Goal: Information Seeking & Learning: Learn about a topic

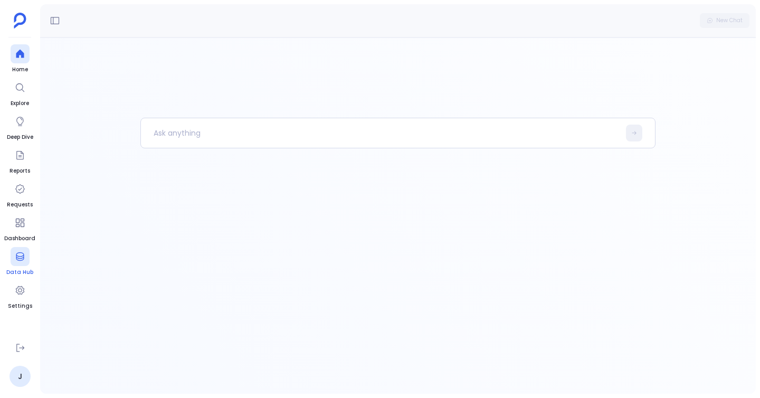
click at [15, 265] on div at bounding box center [20, 256] width 19 height 19
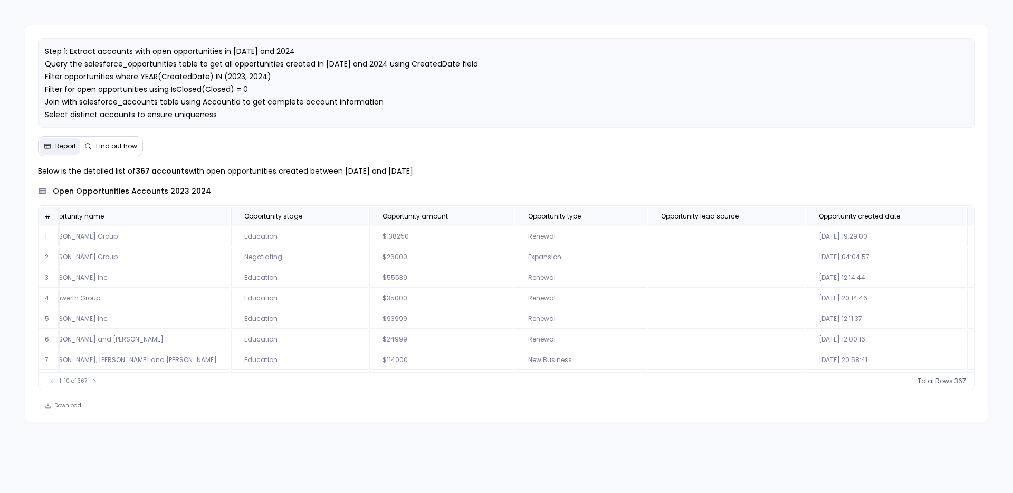
scroll to position [0, 1932]
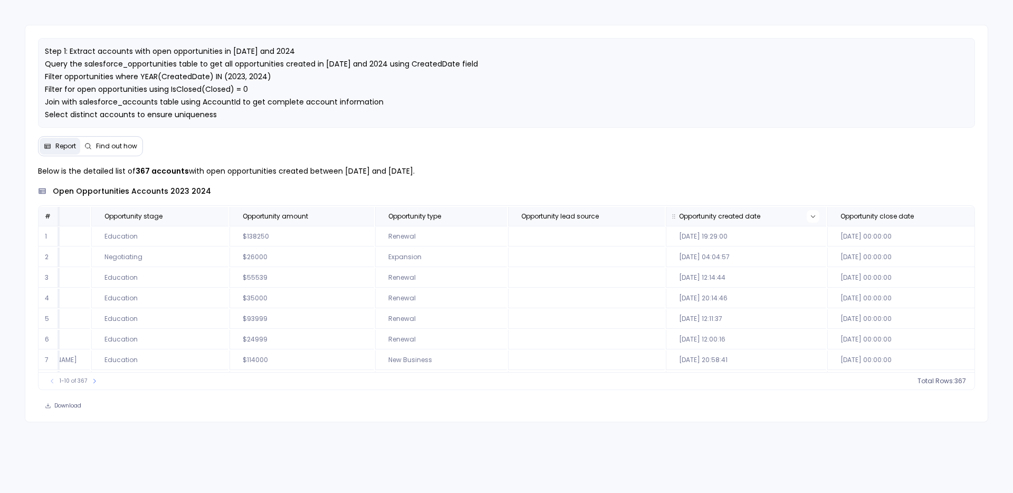
click at [807, 217] on button at bounding box center [813, 216] width 13 height 13
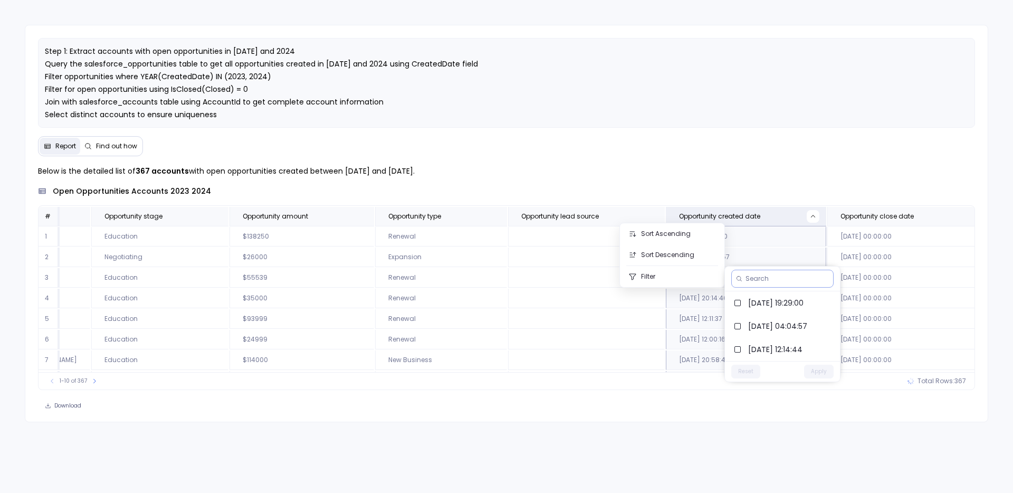
click at [758, 279] on input at bounding box center [787, 278] width 83 height 8
type input "2024"
click at [746, 300] on label "2024-05-16 04:04:57" at bounding box center [782, 302] width 115 height 23
click at [743, 328] on label "2024-06-25 20:14:46" at bounding box center [782, 325] width 115 height 23
click at [745, 346] on label "2024-07-24 12:00:16" at bounding box center [782, 349] width 115 height 23
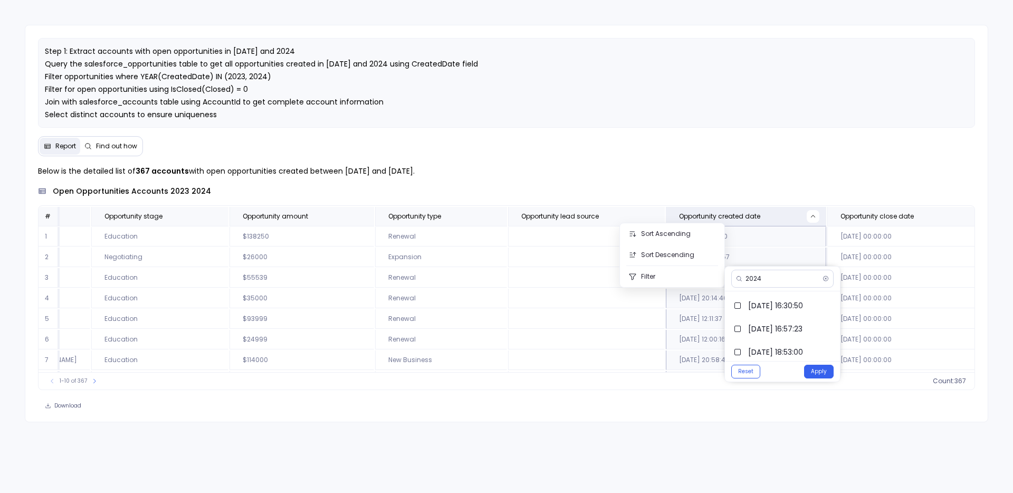
scroll to position [934, 0]
click at [818, 370] on button "Apply" at bounding box center [819, 372] width 30 height 14
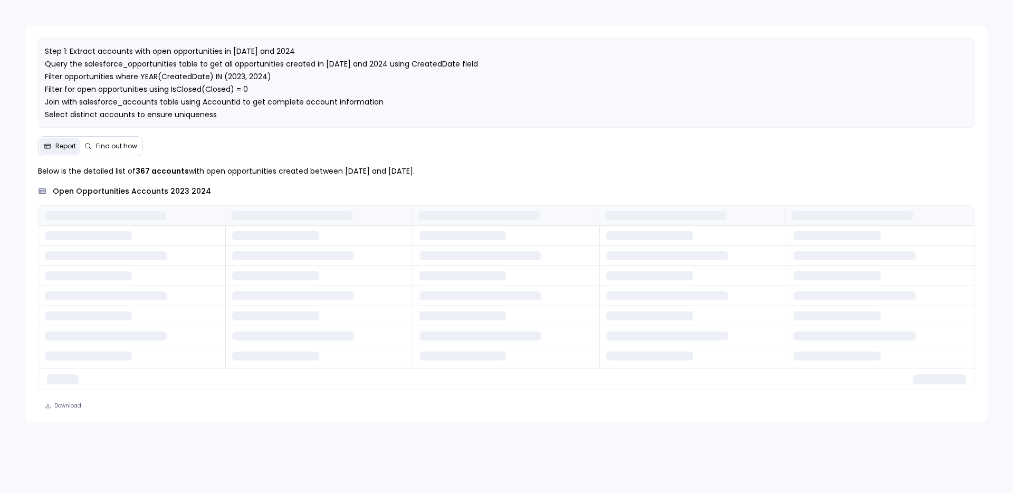
scroll to position [0, 0]
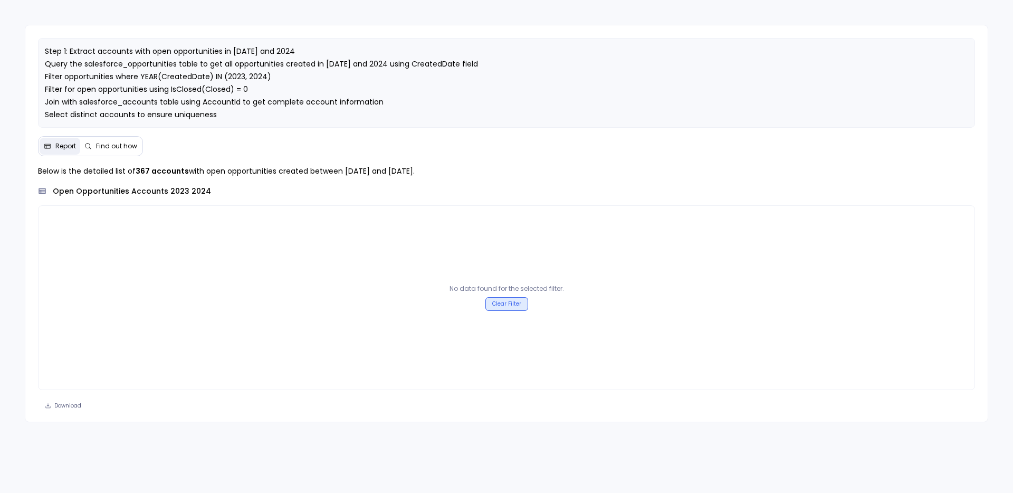
click at [516, 306] on button "Clear Filter" at bounding box center [506, 304] width 43 height 14
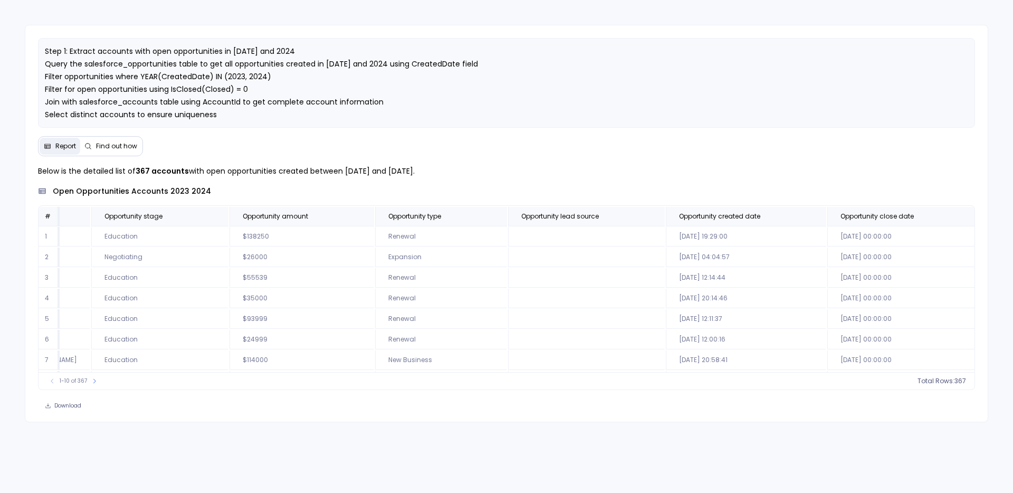
scroll to position [4, 1932]
drag, startPoint x: 276, startPoint y: 169, endPoint x: 375, endPoint y: 183, distance: 99.6
click at [376, 183] on div "Below is the detailed list of 367 accounts with open opportunities created betw…" at bounding box center [507, 277] width 938 height 225
click at [363, 176] on p "Below is the detailed list of 367 accounts with open opportunities created betw…" at bounding box center [507, 171] width 938 height 13
click at [666, 312] on td "2023-10-21 12:11:37" at bounding box center [746, 316] width 160 height 20
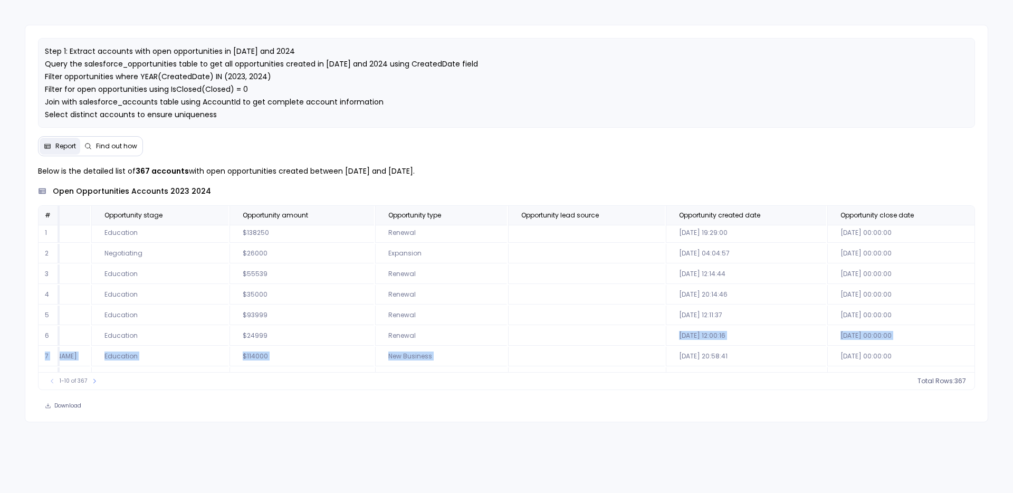
drag, startPoint x: 535, startPoint y: 337, endPoint x: 679, endPoint y: 348, distance: 144.0
click at [666, 326] on td "2024-07-24 12:00:16" at bounding box center [746, 336] width 160 height 20
drag, startPoint x: 627, startPoint y: 336, endPoint x: 537, endPoint y: 337, distance: 90.2
click at [666, 337] on td "2024-07-24 12:00:16" at bounding box center [746, 336] width 160 height 20
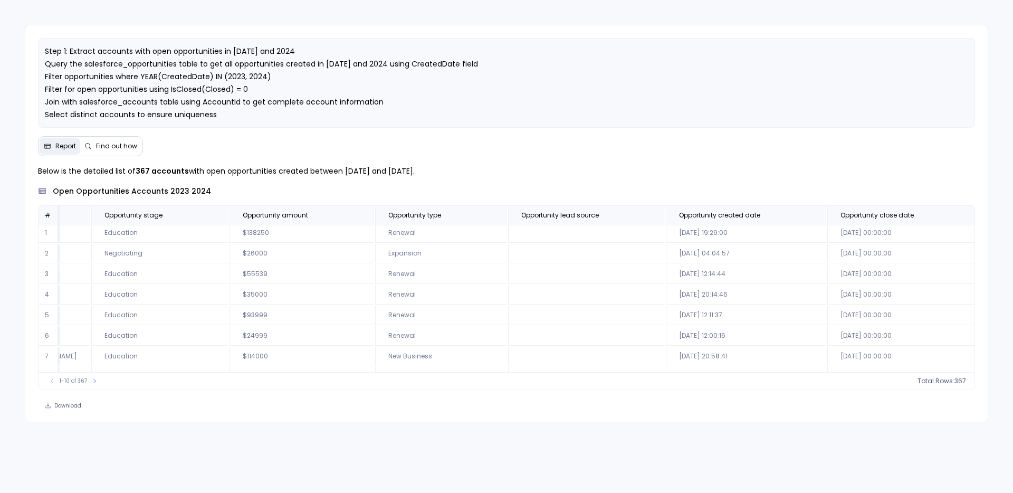
click at [92, 148] on span "Find out how" at bounding box center [110, 146] width 53 height 8
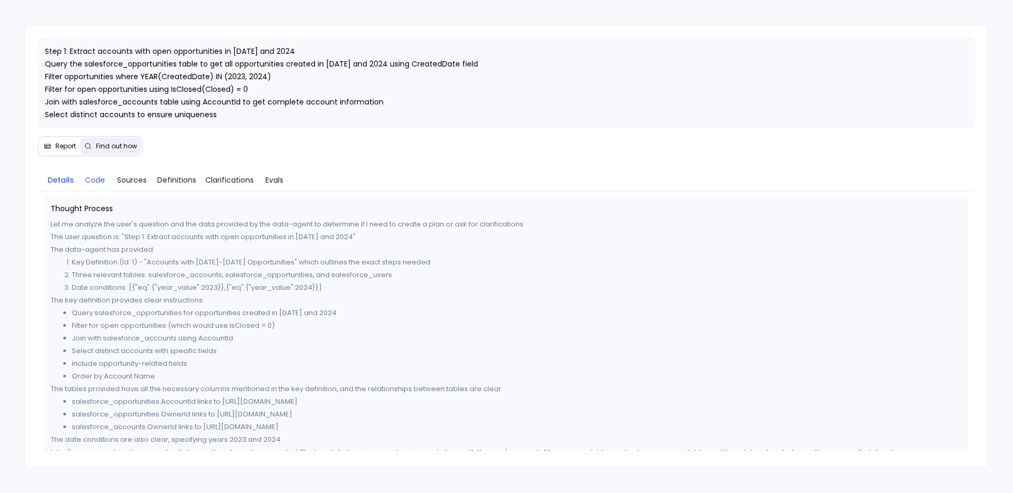
click at [89, 183] on span "Code" at bounding box center [95, 180] width 20 height 12
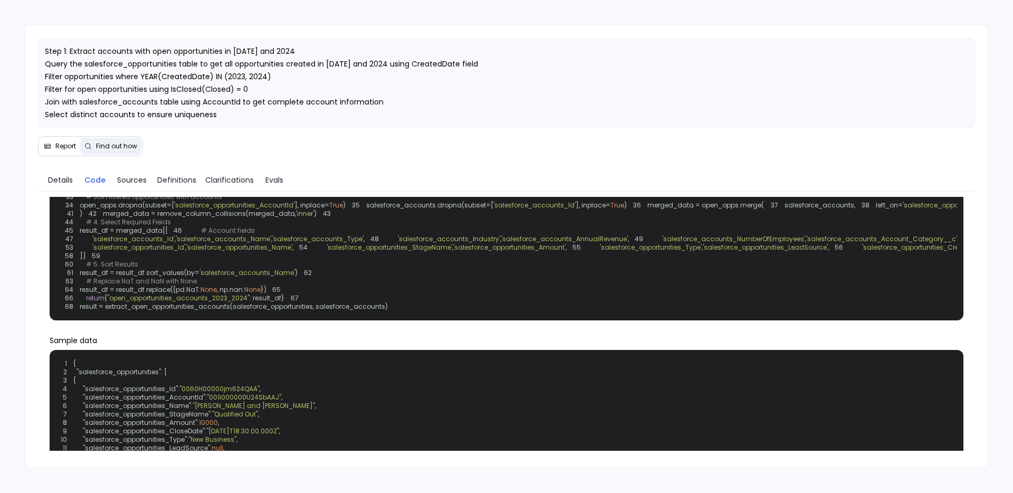
scroll to position [169, 0]
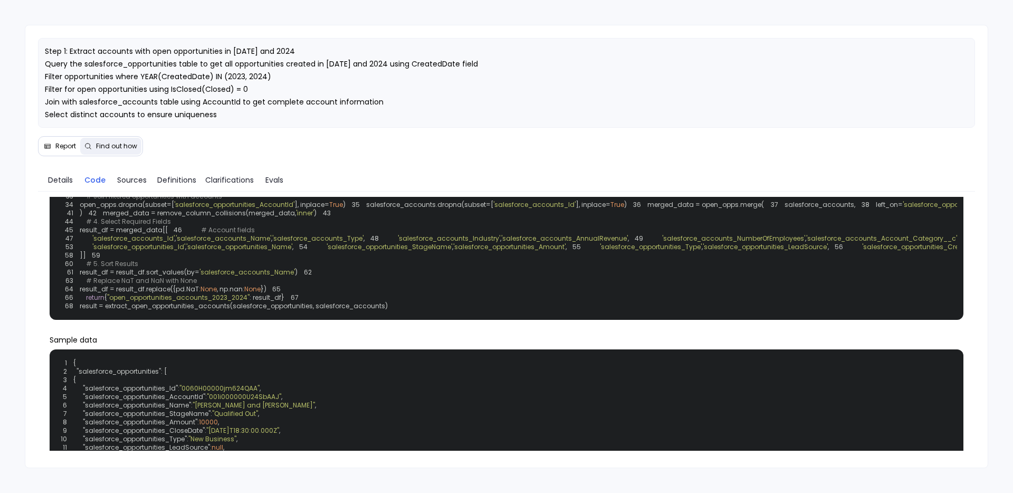
click at [66, 144] on span "Report" at bounding box center [65, 146] width 21 height 8
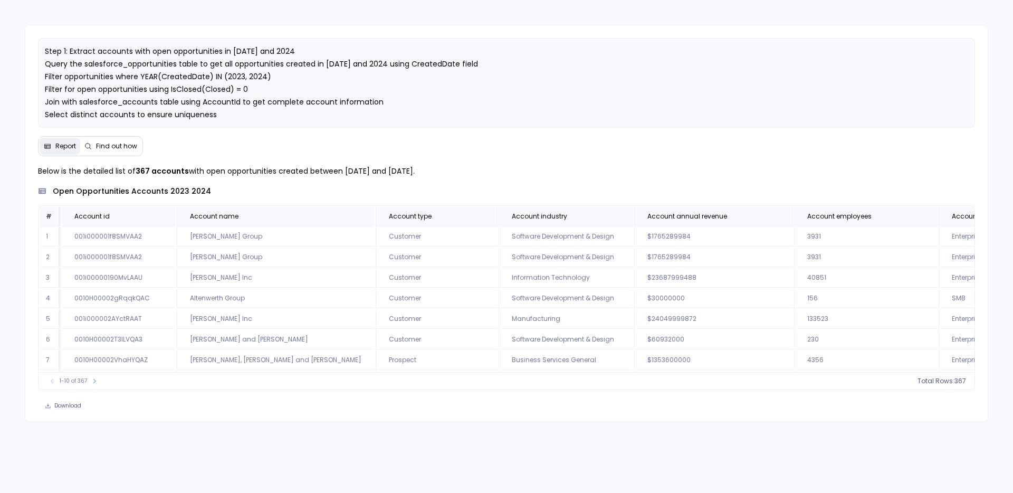
drag, startPoint x: 33, startPoint y: 169, endPoint x: 507, endPoint y: 177, distance: 473.9
click at [507, 177] on div "Below is the detailed list of 367 accounts with open opportunities created betw…" at bounding box center [506, 277] width 963 height 225
click at [507, 177] on p "Below is the detailed list of 367 accounts with open opportunities created betw…" at bounding box center [507, 171] width 938 height 13
click at [809, 217] on span "Account employees" at bounding box center [854, 216] width 111 height 8
click at [946, 378] on span "367" at bounding box center [948, 381] width 12 height 8
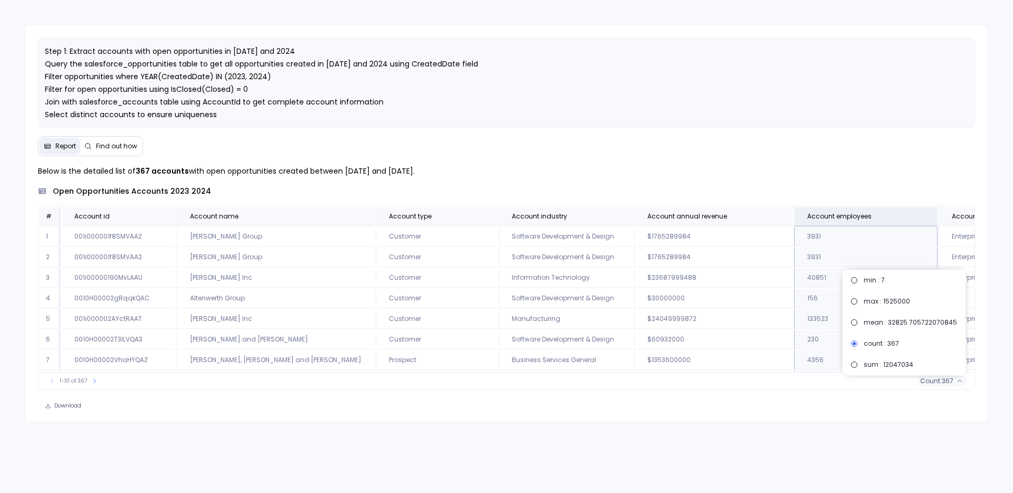
click at [874, 184] on div "Below is the detailed list of 367 accounts with open opportunities created betw…" at bounding box center [507, 277] width 938 height 225
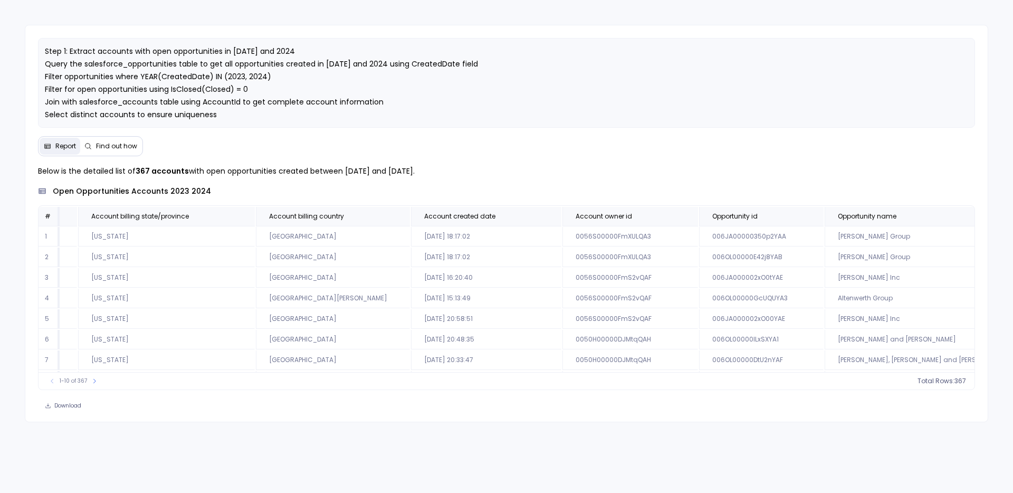
scroll to position [0, 1065]
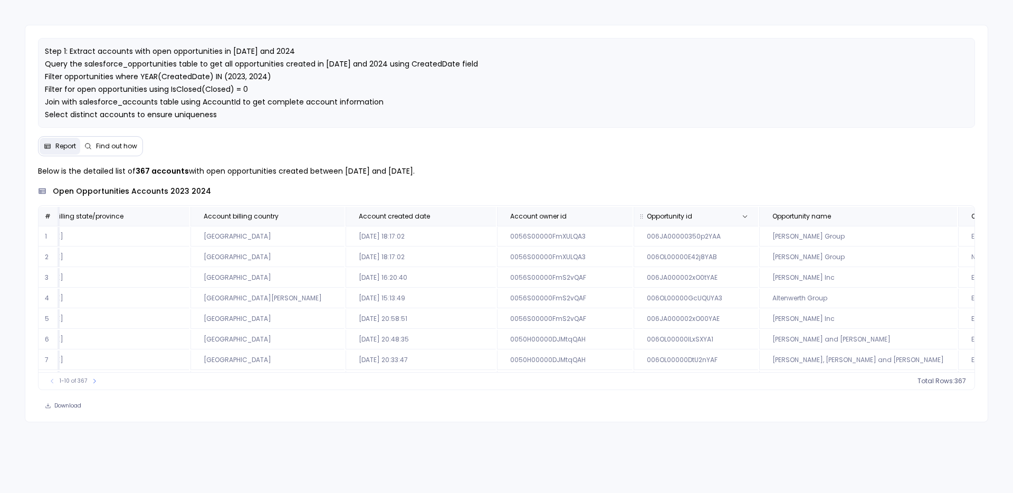
click at [638, 212] on span "Opportunity id" at bounding box center [684, 216] width 92 height 8
click at [954, 382] on span "count :" at bounding box center [944, 381] width 22 height 8
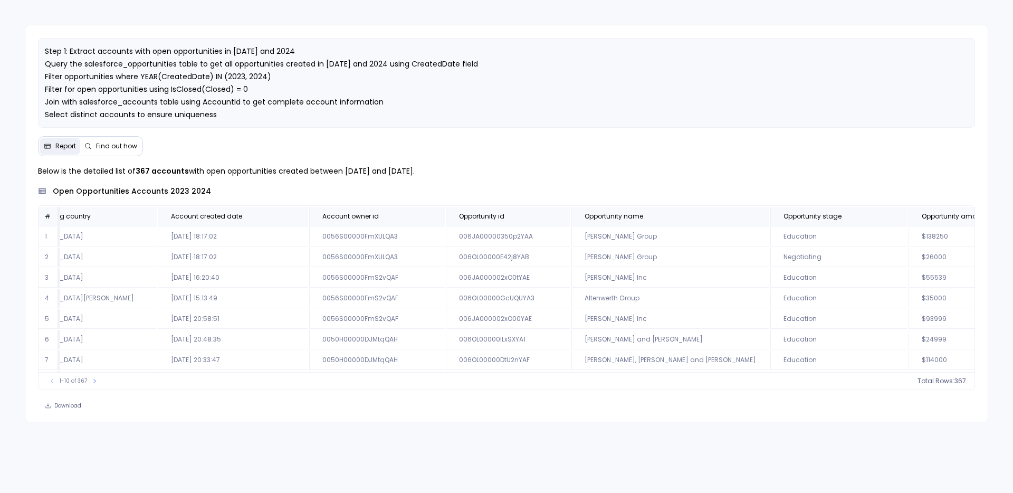
scroll to position [0, 1396]
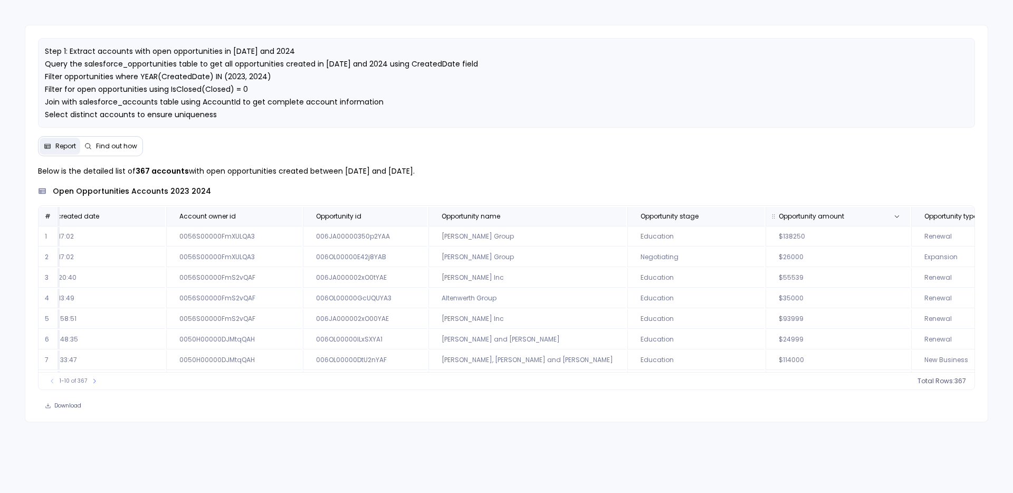
click at [770, 212] on span "Opportunity amount" at bounding box center [826, 216] width 112 height 8
click at [940, 383] on span "count :" at bounding box center [931, 381] width 22 height 8
click at [879, 406] on div "Download" at bounding box center [506, 405] width 963 height 15
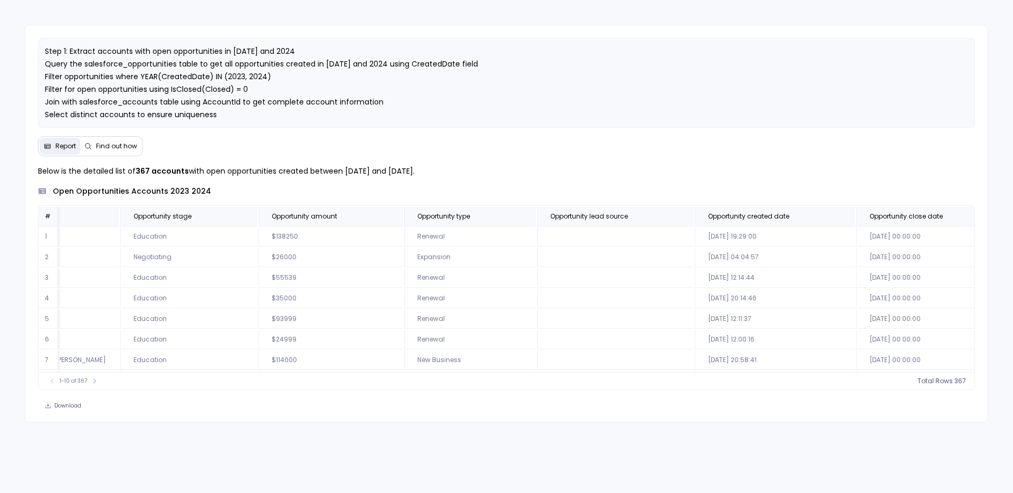
scroll to position [0, 1932]
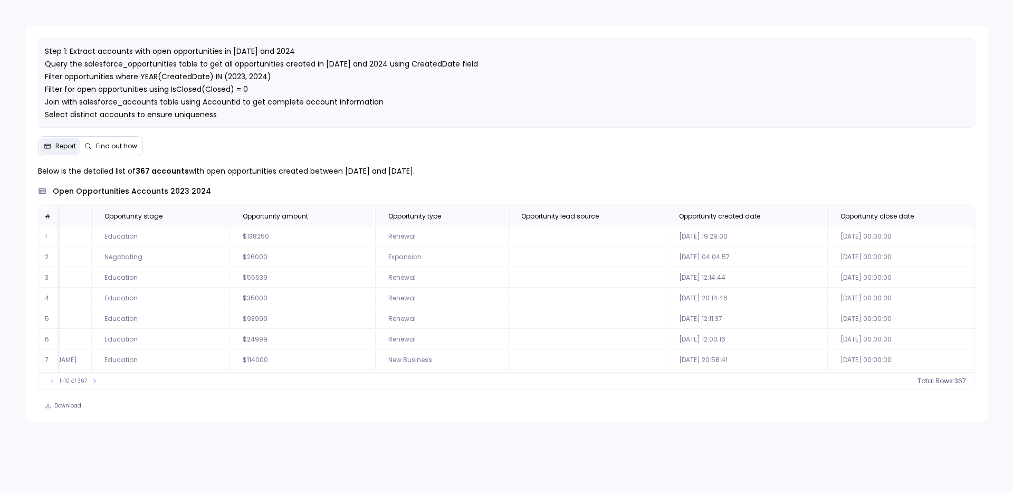
click at [941, 384] on span "count :" at bounding box center [931, 381] width 22 height 8
